Goal: Information Seeking & Learning: Learn about a topic

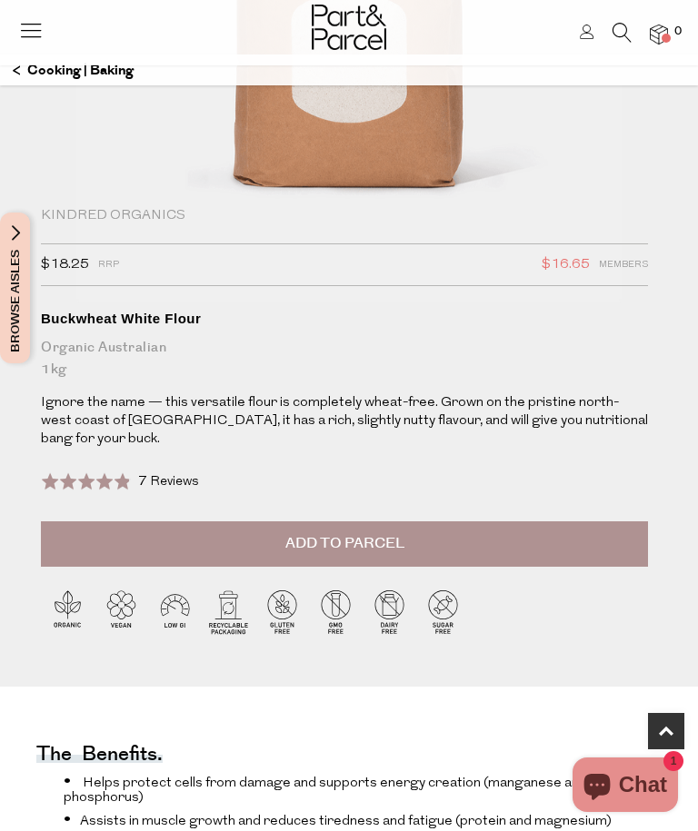
scroll to position [430, 0]
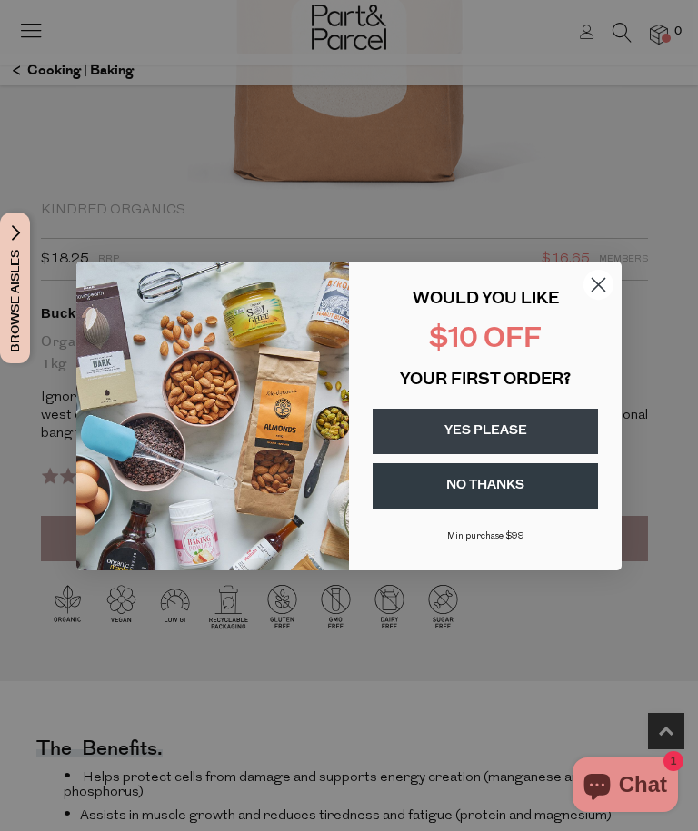
click at [584, 310] on p "WOULD YOU LIKE" at bounding box center [484, 300] width 225 height 20
click at [603, 299] on circle "Close dialog" at bounding box center [598, 284] width 30 height 30
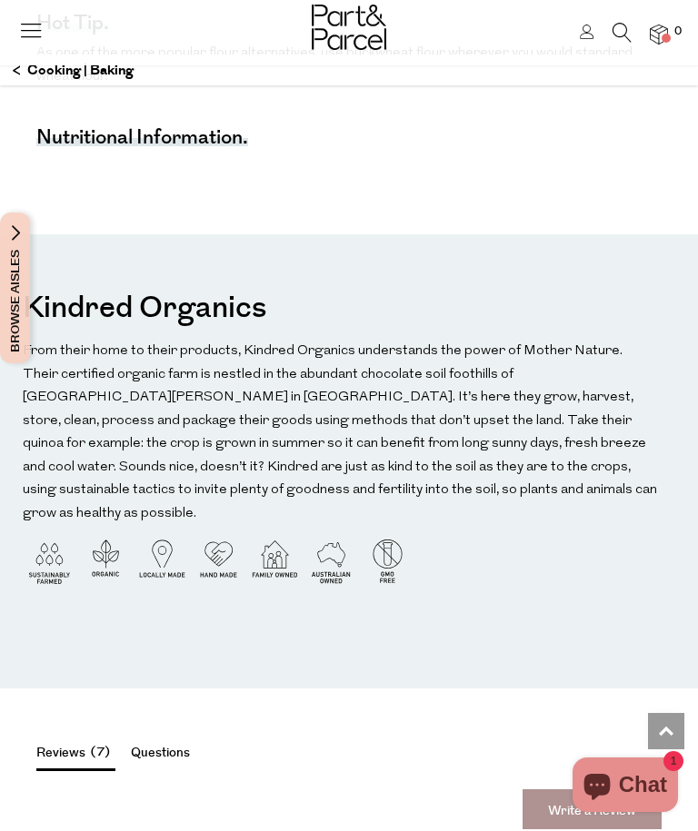
scroll to position [1991, 0]
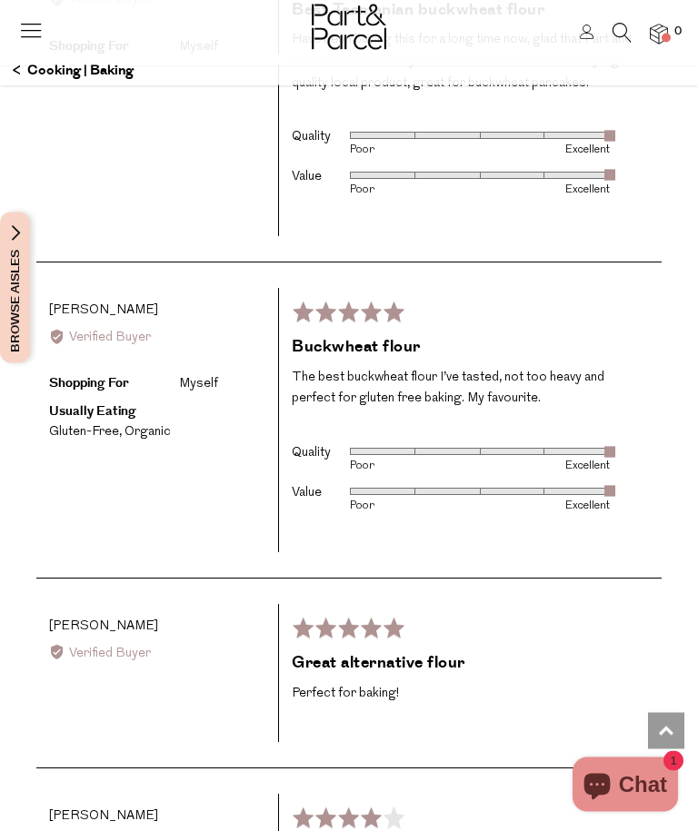
scroll to position [3224, 0]
click at [684, 332] on div "Reviews 7 Questions Write a Review average rating 4.9 out of 5 Based on 7 revie…" at bounding box center [349, 562] width 698 height 1962
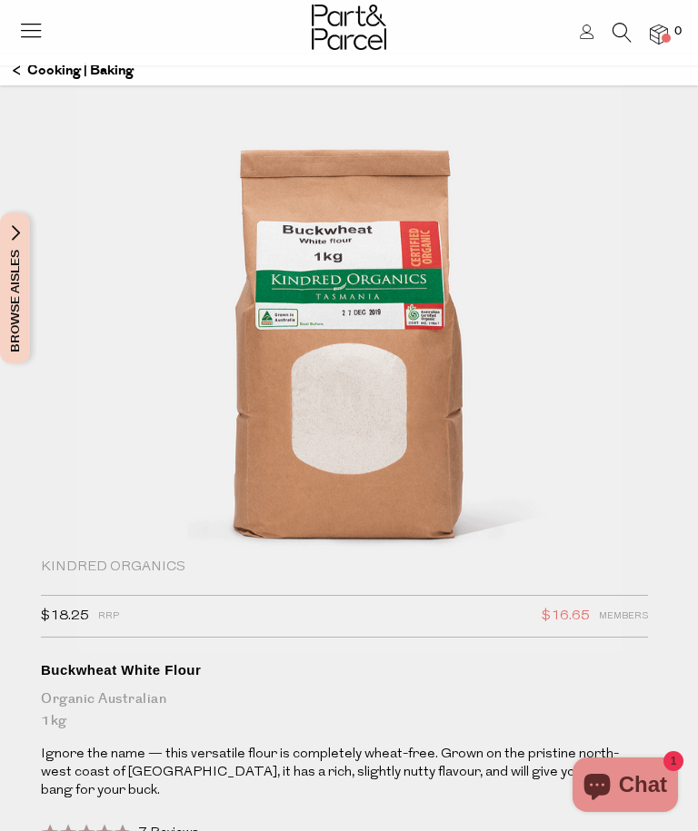
scroll to position [0, 0]
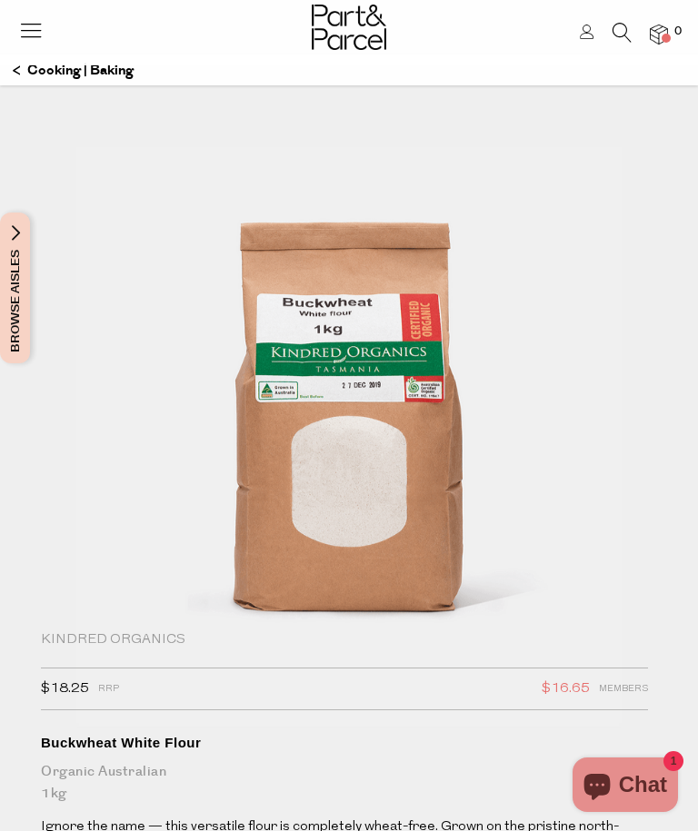
click at [663, 30] on img at bounding box center [658, 35] width 18 height 21
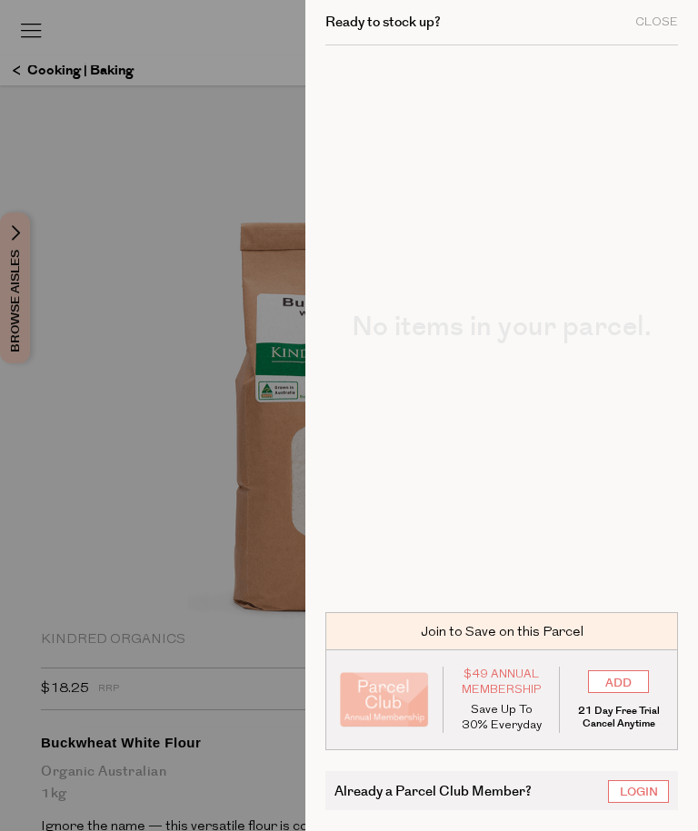
click at [664, 25] on div "Close" at bounding box center [656, 22] width 43 height 12
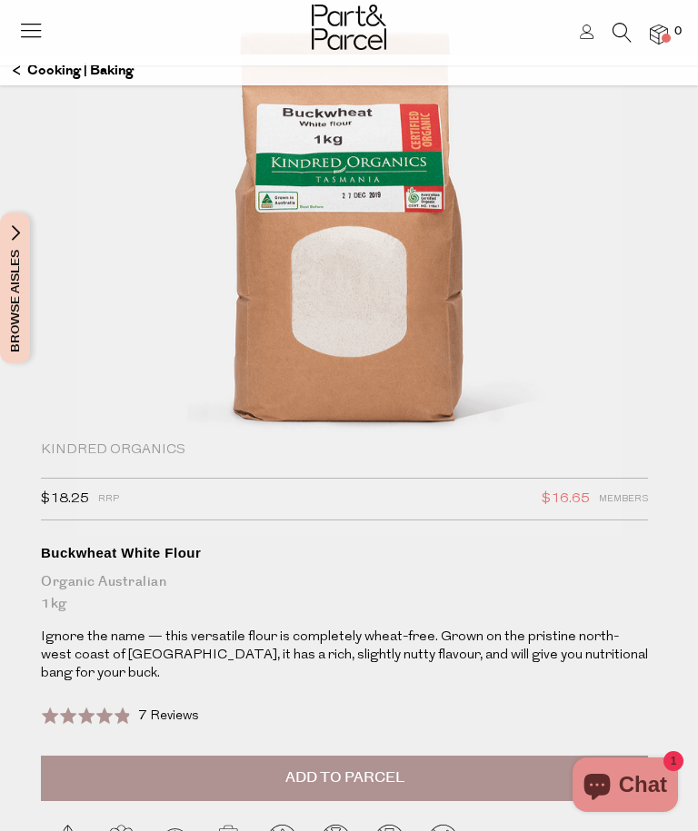
scroll to position [189, 0]
click at [41, 11] on div at bounding box center [30, 25] width 25 height 51
click at [43, 25] on icon at bounding box center [30, 29] width 25 height 25
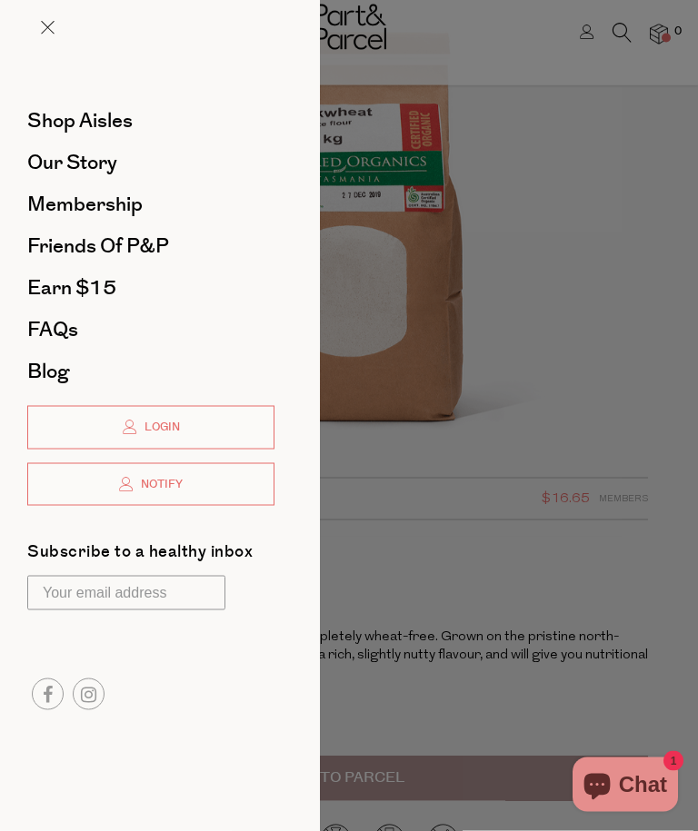
scroll to position [0, 0]
click at [113, 113] on span "Shop Aisles" at bounding box center [79, 120] width 105 height 29
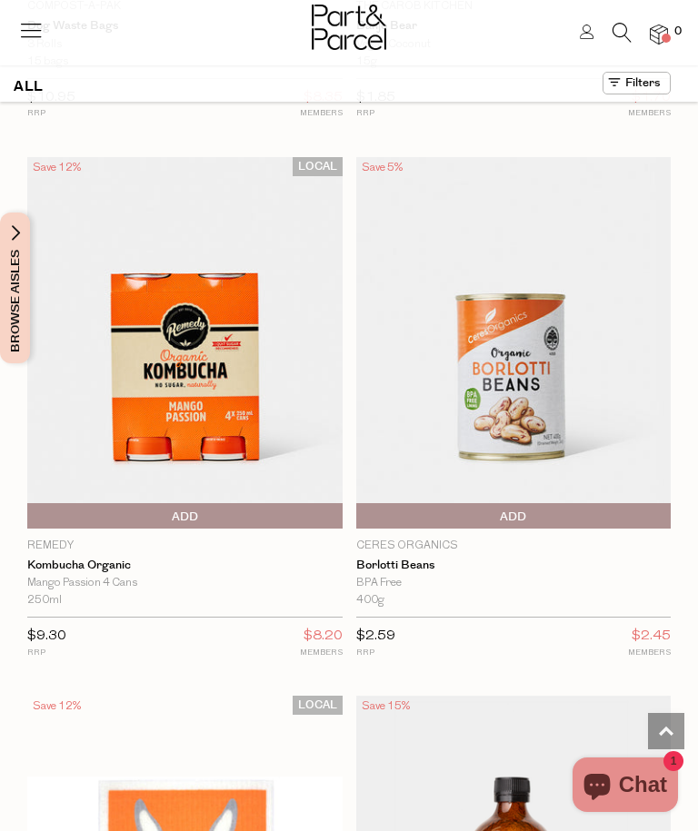
scroll to position [2613, 0]
click at [587, 372] on img at bounding box center [513, 343] width 315 height 372
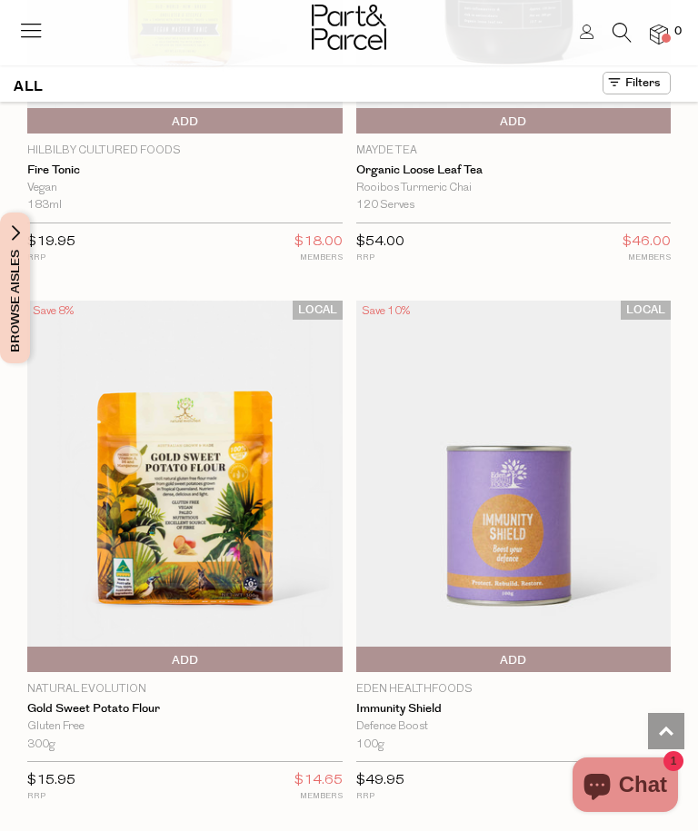
scroll to position [12774, 0]
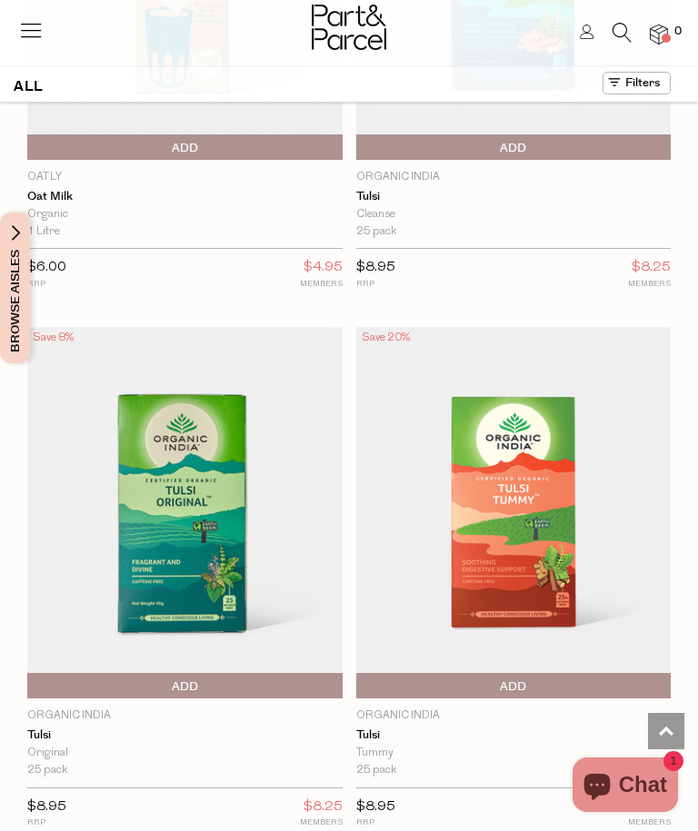
scroll to position [23445, 0]
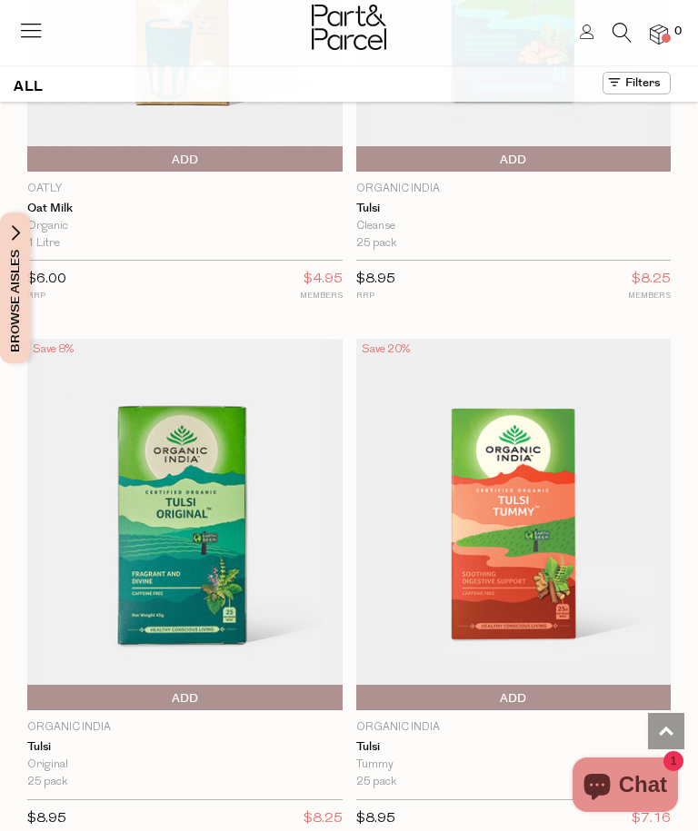
click at [547, 363] on img at bounding box center [513, 525] width 315 height 372
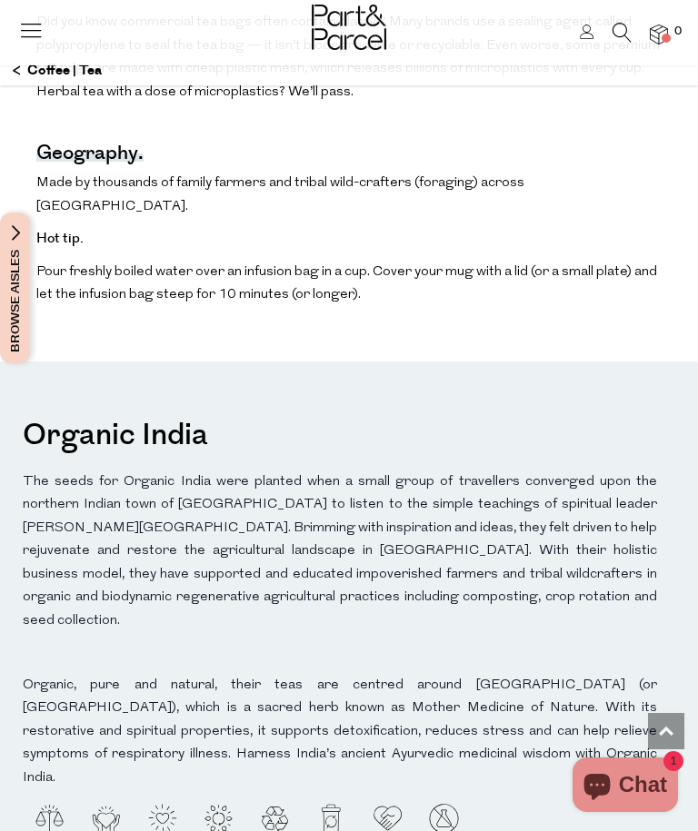
scroll to position [1549, 0]
